Goal: Transaction & Acquisition: Purchase product/service

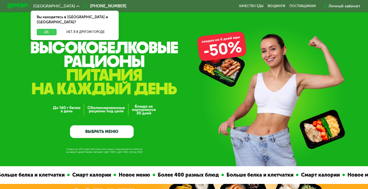
click at [41, 29] on button "Да" at bounding box center [47, 32] width 20 height 6
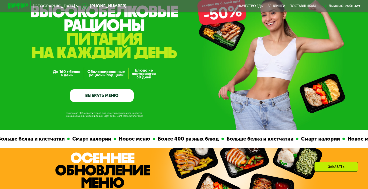
scroll to position [81, 0]
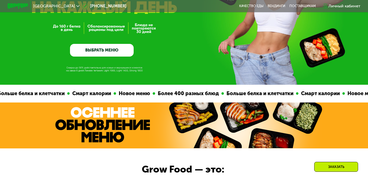
click at [116, 49] on link "ВЫБРАТЬ МЕНЮ" at bounding box center [102, 50] width 64 height 13
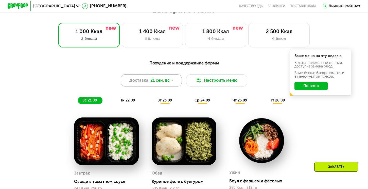
scroll to position [336, 0]
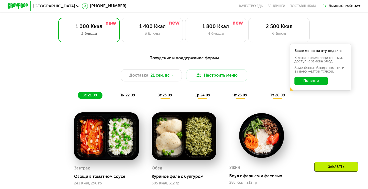
click at [315, 81] on button "Понятно" at bounding box center [310, 81] width 33 height 8
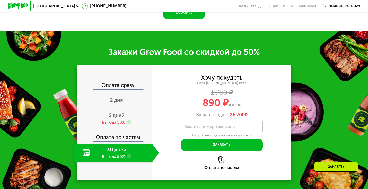
scroll to position [595, 0]
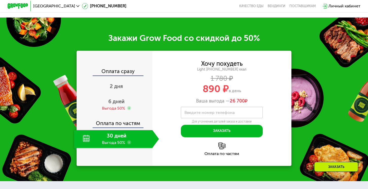
click at [117, 140] on div "30 дней Выгода 50%" at bounding box center [113, 139] width 78 height 18
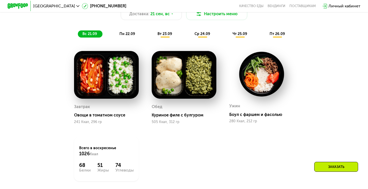
scroll to position [369, 0]
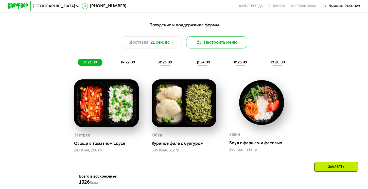
click at [222, 40] on button "Настроить меню" at bounding box center [216, 42] width 61 height 12
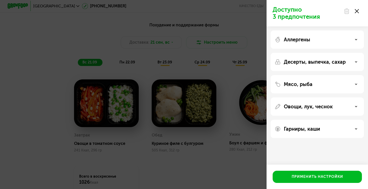
click at [326, 40] on div "Аллергены" at bounding box center [316, 39] width 85 height 6
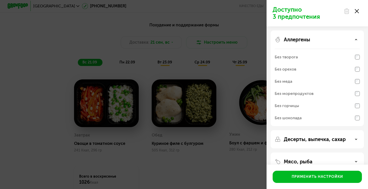
click at [326, 40] on div "Аллергены" at bounding box center [316, 39] width 85 height 6
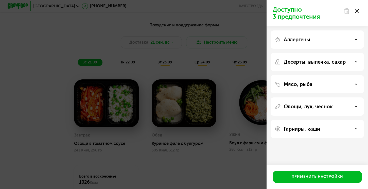
click at [326, 61] on p "Десерты, выпечка, сахар" at bounding box center [314, 62] width 62 height 6
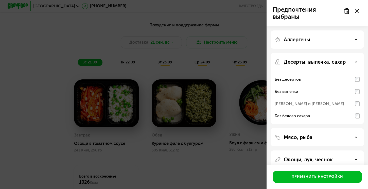
click at [357, 60] on div "Десерты, выпечка, сахар" at bounding box center [316, 62] width 85 height 6
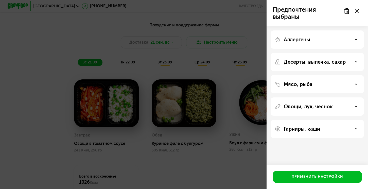
click at [343, 86] on div "Мясо, рыба" at bounding box center [316, 84] width 85 height 6
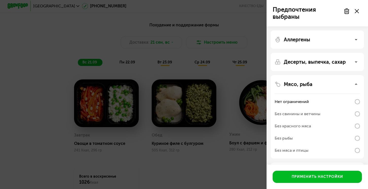
click at [343, 86] on div "Мясо, рыба" at bounding box center [316, 84] width 85 height 6
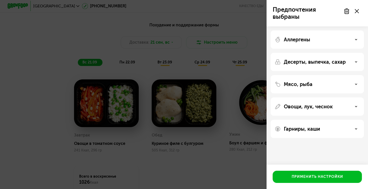
click at [339, 104] on div "Овощи, лук, чеснок" at bounding box center [316, 106] width 85 height 6
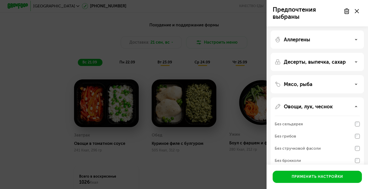
click at [339, 104] on div "Овощи, лук, чеснок" at bounding box center [316, 106] width 85 height 6
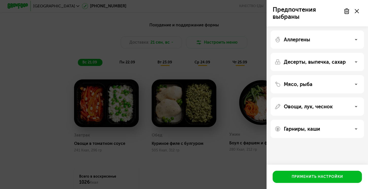
click at [333, 127] on div "Гарниры, каши" at bounding box center [316, 129] width 85 height 6
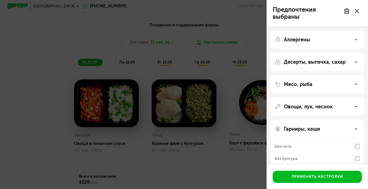
click at [333, 127] on div "Гарниры, каши" at bounding box center [316, 129] width 85 height 6
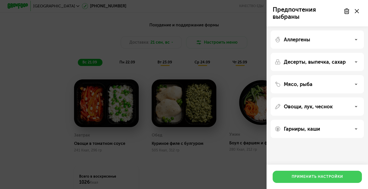
click at [331, 174] on button "Применить настройки" at bounding box center [316, 176] width 89 height 12
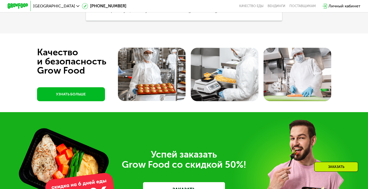
scroll to position [1502, 0]
